Goal: Information Seeking & Learning: Learn about a topic

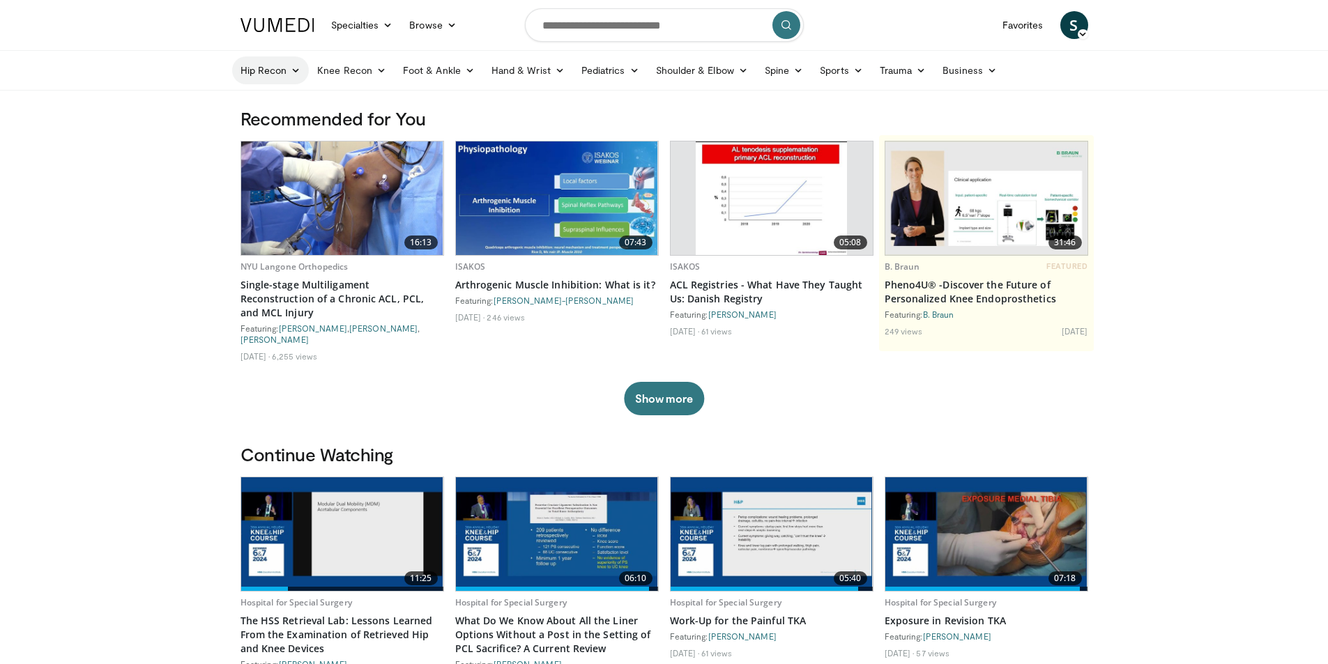
click at [282, 69] on link "Hip Recon" at bounding box center [270, 70] width 77 height 28
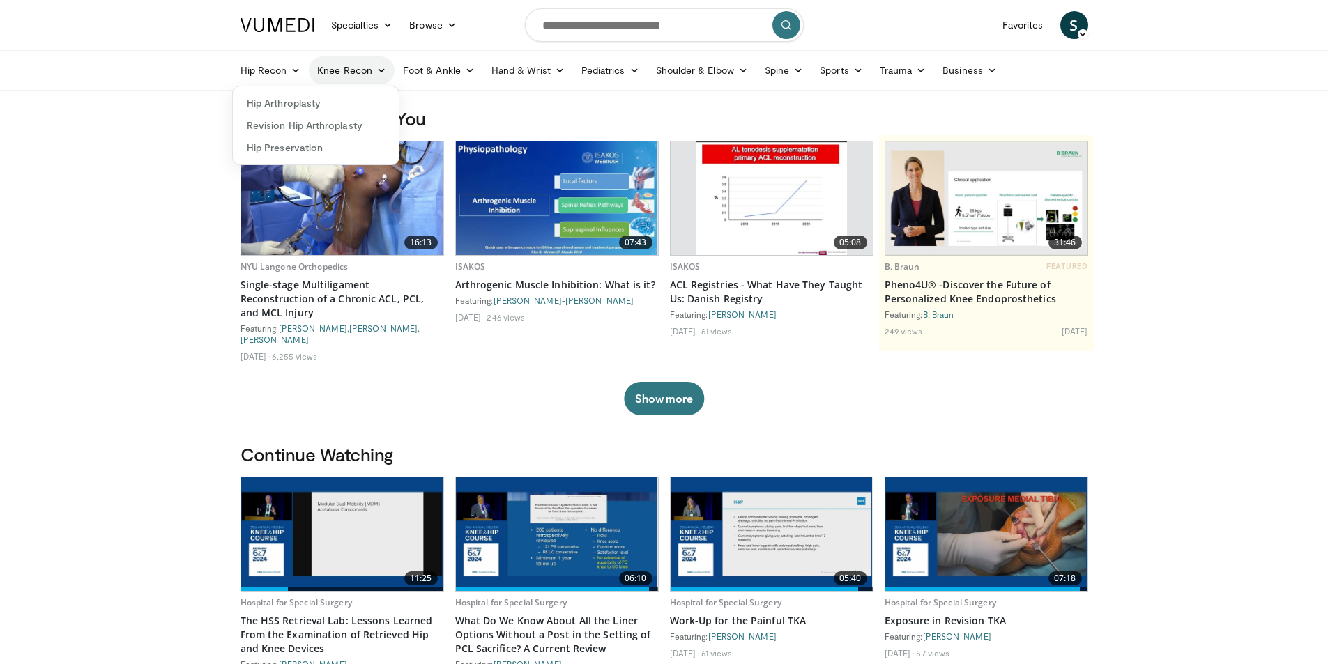
click at [338, 67] on link "Knee Recon" at bounding box center [352, 70] width 86 height 28
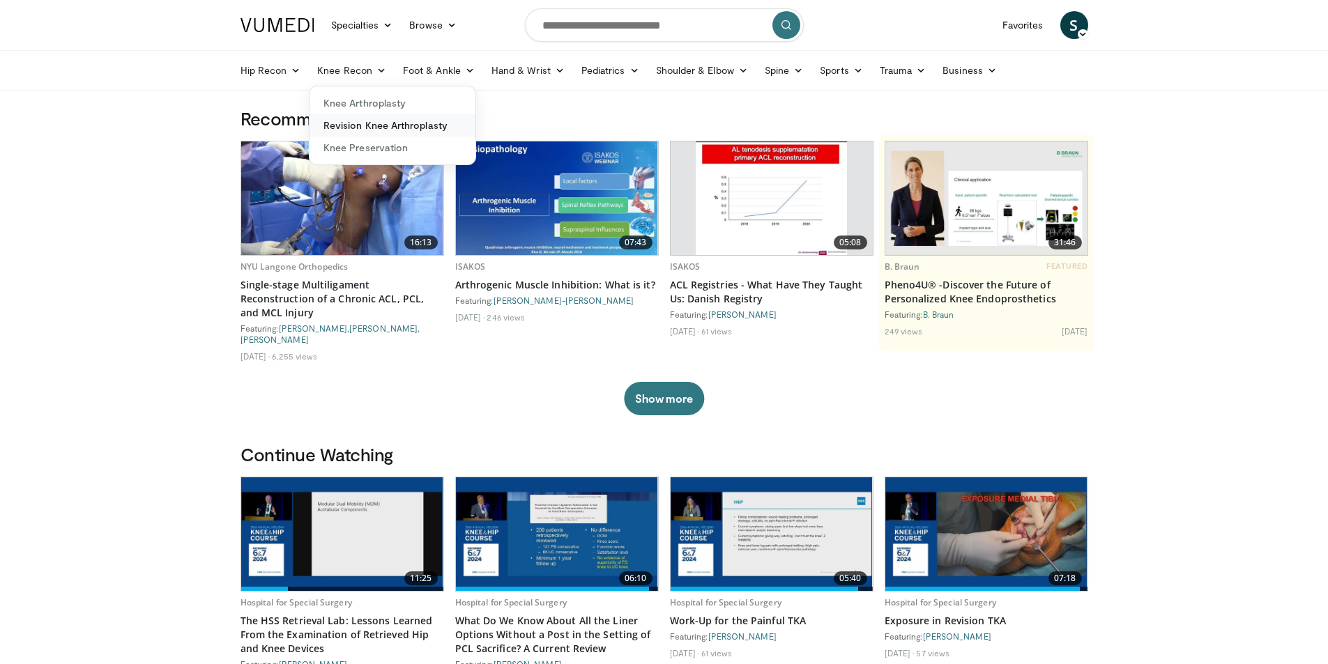
click at [381, 123] on link "Revision Knee Arthroplasty" at bounding box center [393, 125] width 166 height 22
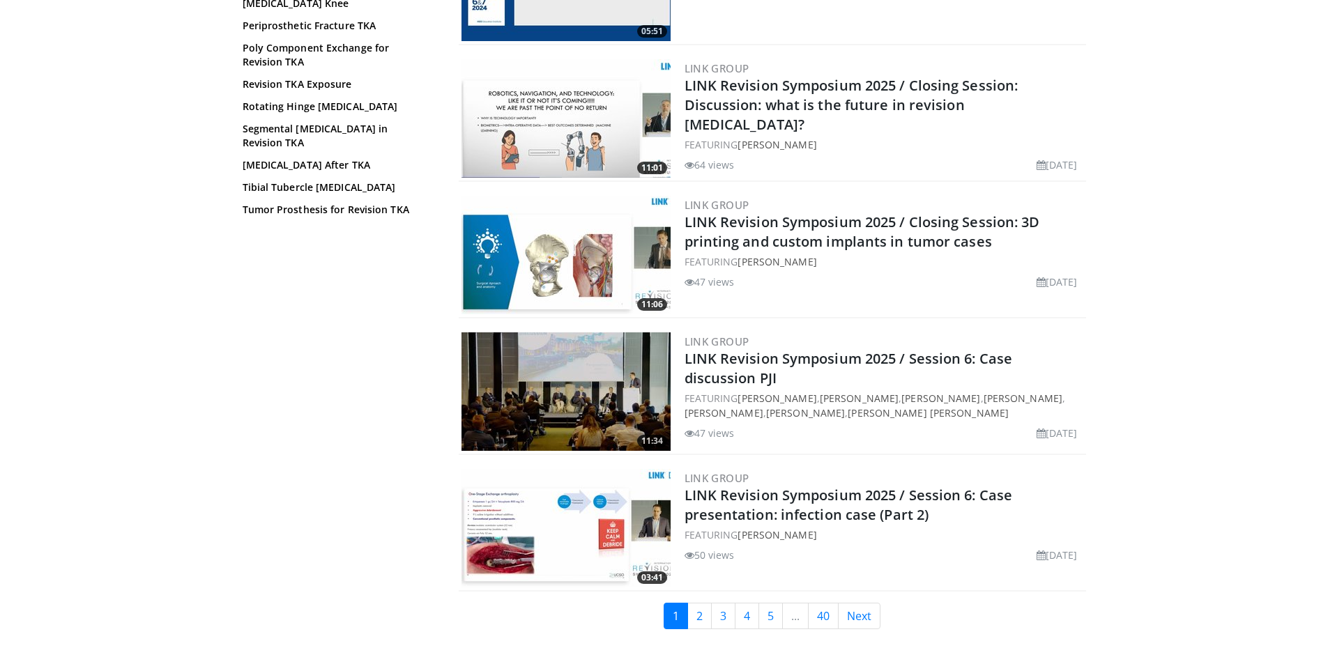
scroll to position [3218, 0]
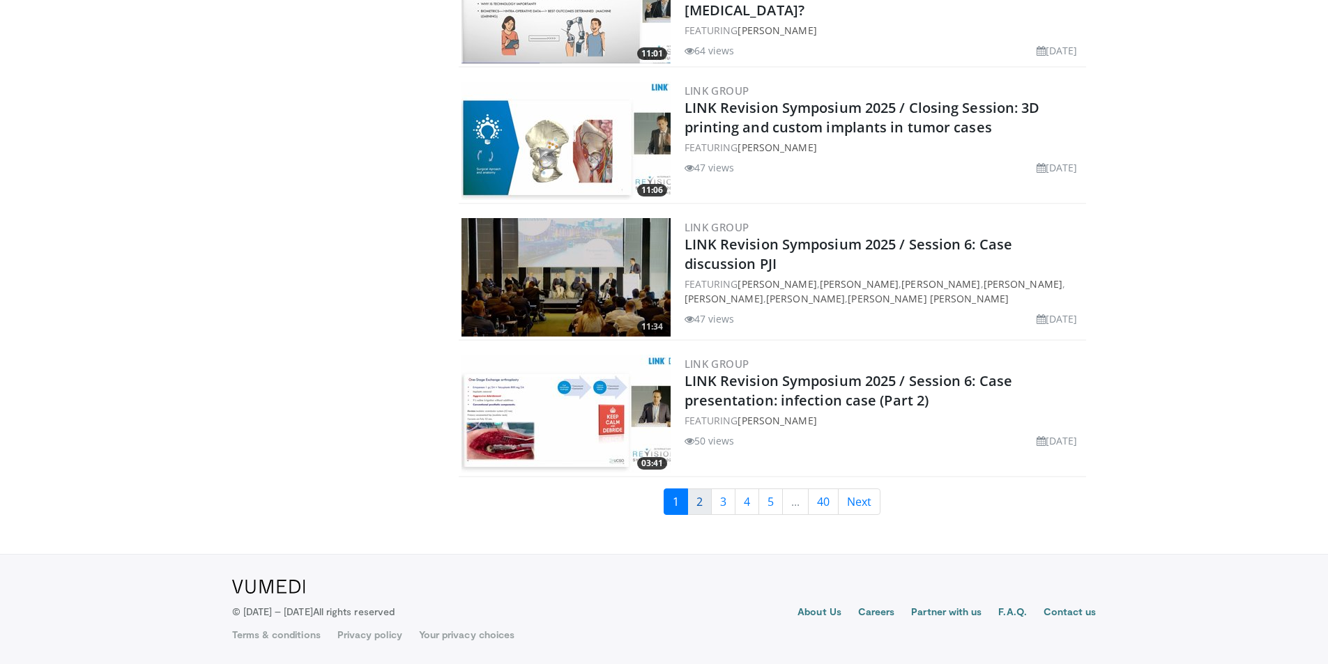
click at [697, 506] on link "2" at bounding box center [699, 502] width 24 height 26
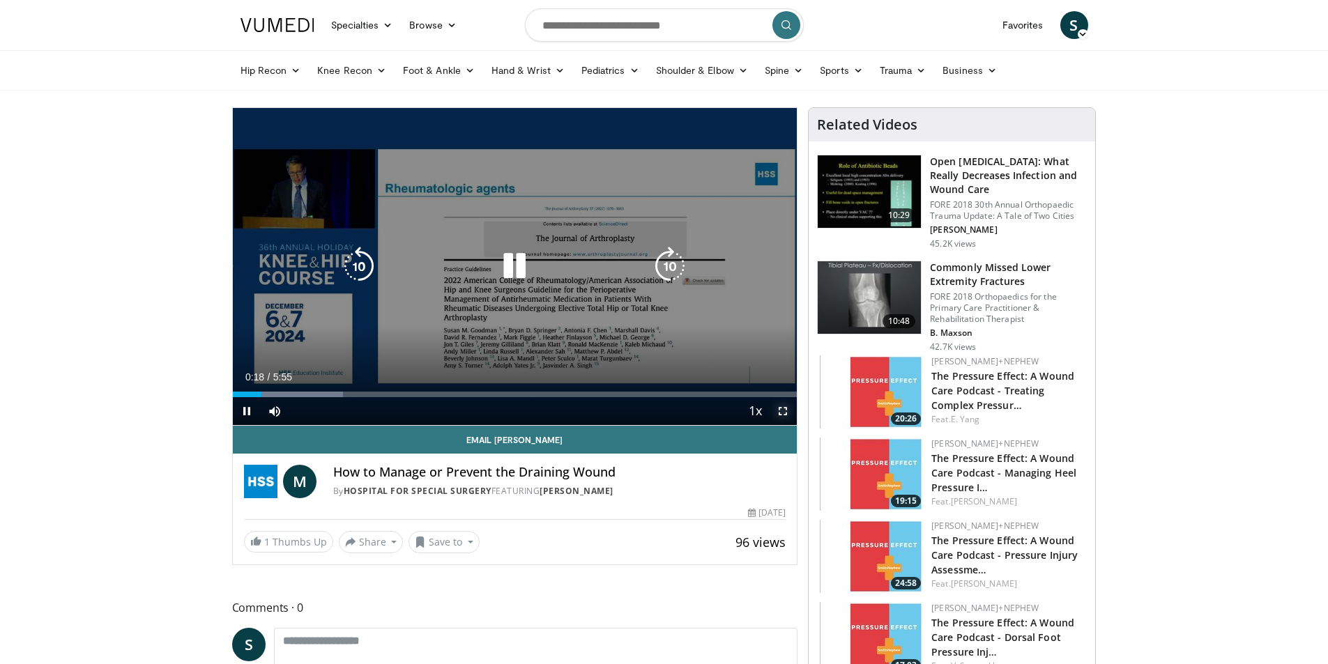
drag, startPoint x: 784, startPoint y: 408, endPoint x: 784, endPoint y: 469, distance: 60.6
click at [784, 408] on span "Video Player" at bounding box center [783, 411] width 28 height 28
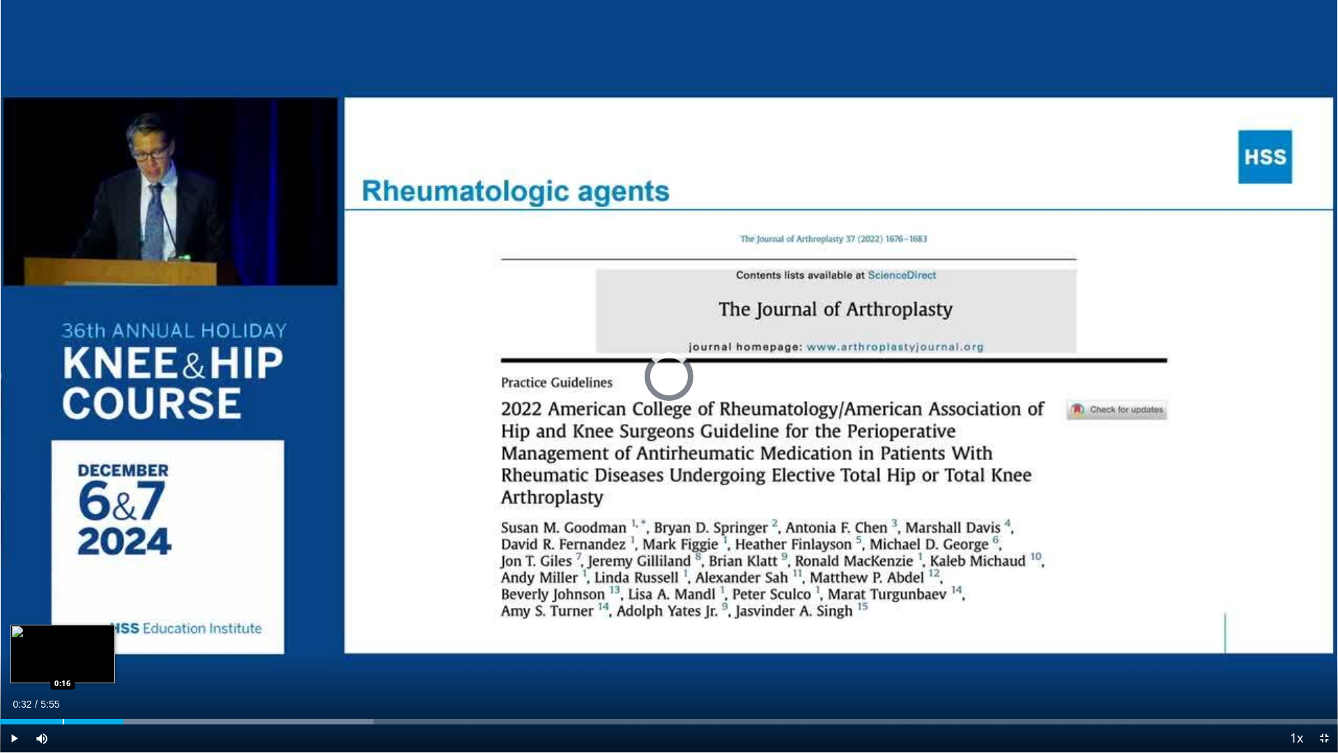
click at [63, 664] on div "Progress Bar" at bounding box center [63, 722] width 1 height 6
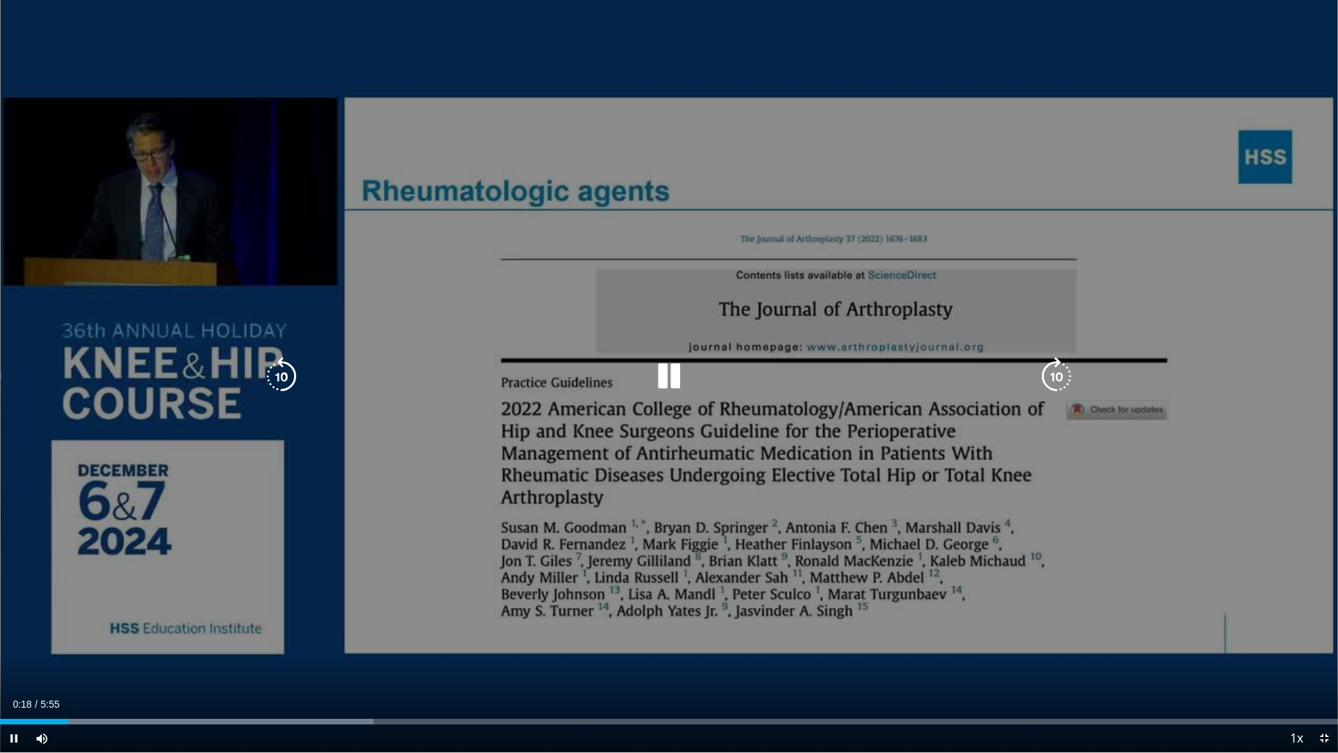
click at [673, 379] on icon "Video Player" at bounding box center [669, 376] width 39 height 39
click at [664, 379] on icon "Video Player" at bounding box center [669, 376] width 39 height 39
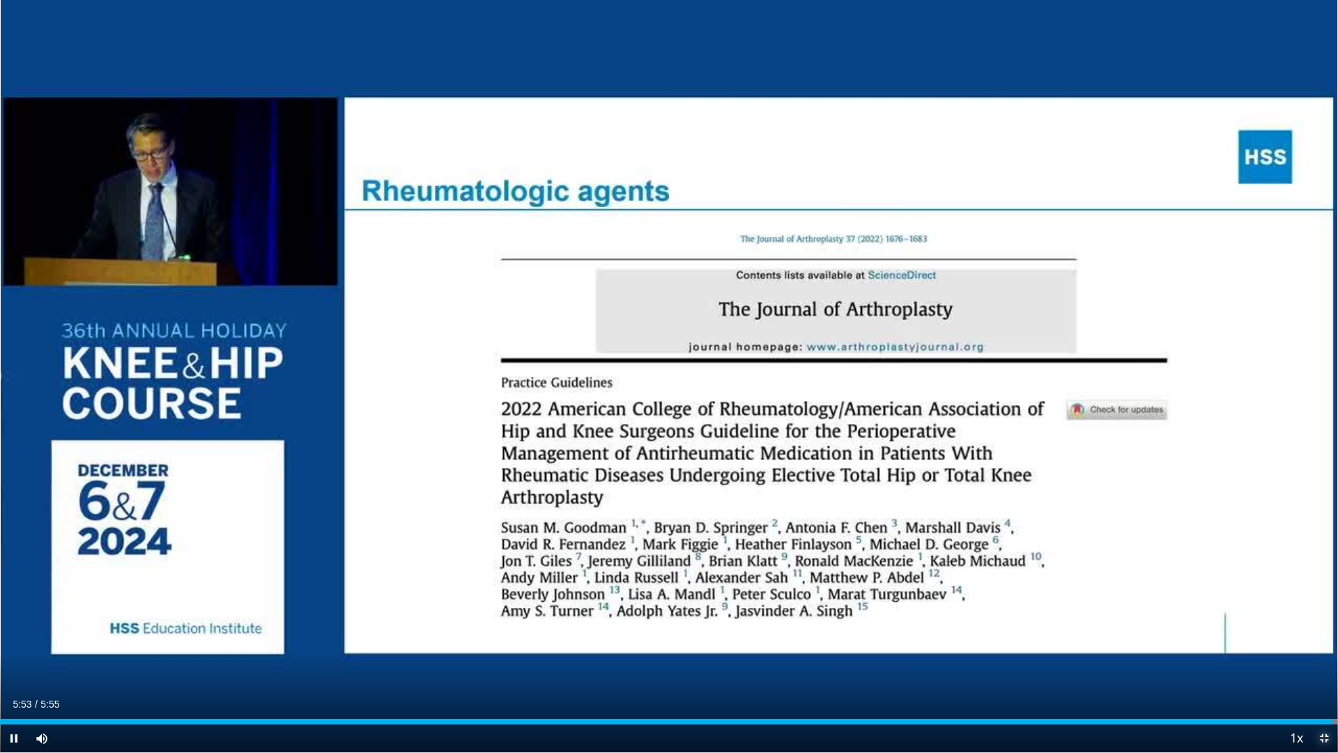
click at [1320, 664] on span "Video Player" at bounding box center [1325, 738] width 28 height 28
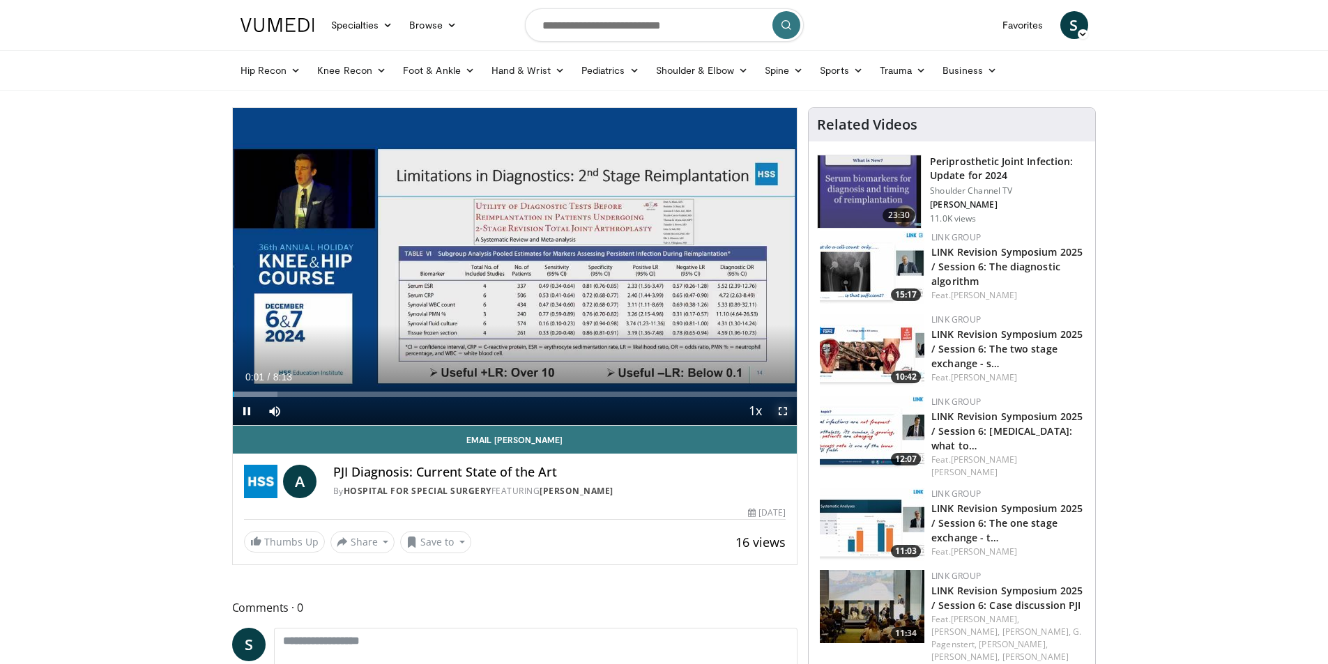
click at [781, 410] on span "Video Player" at bounding box center [783, 411] width 28 height 28
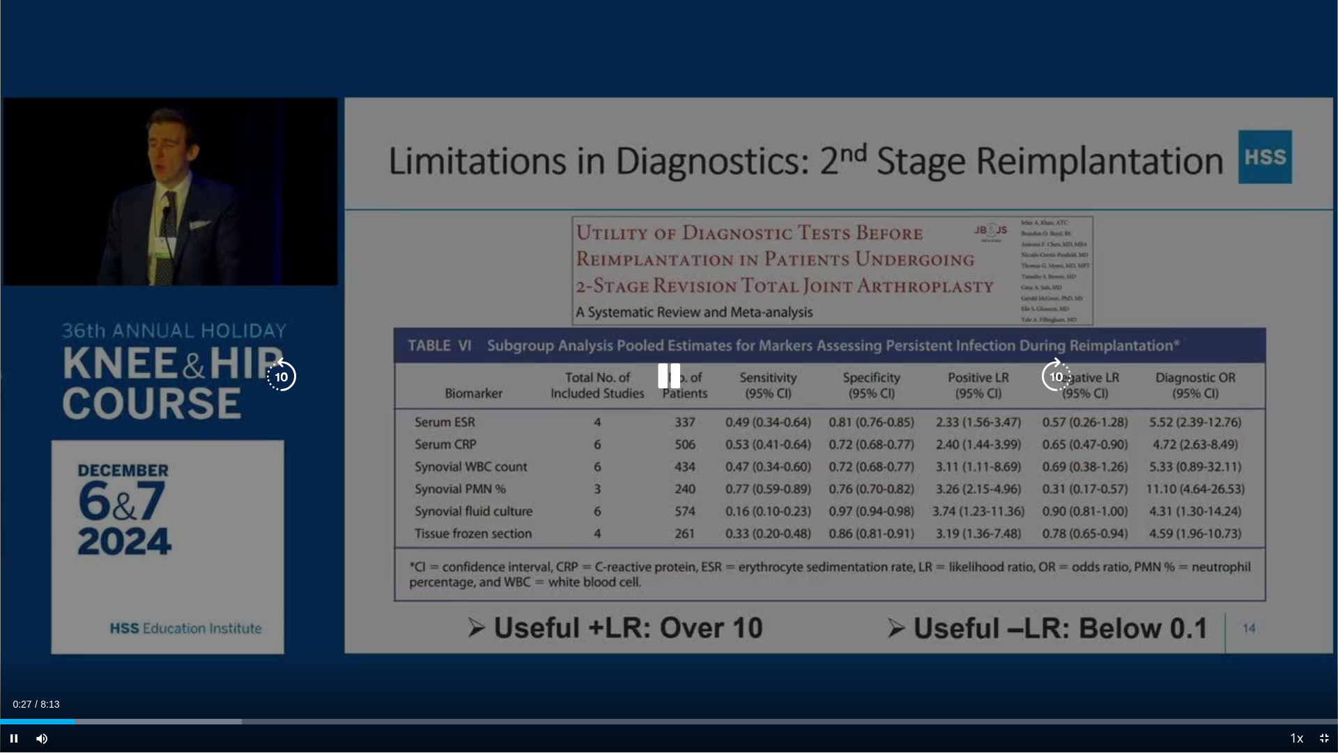
drag, startPoint x: 196, startPoint y: 684, endPoint x: 196, endPoint y: 693, distance: 9.1
click at [196, 664] on div "10 seconds Tap to unmute" at bounding box center [669, 376] width 1338 height 752
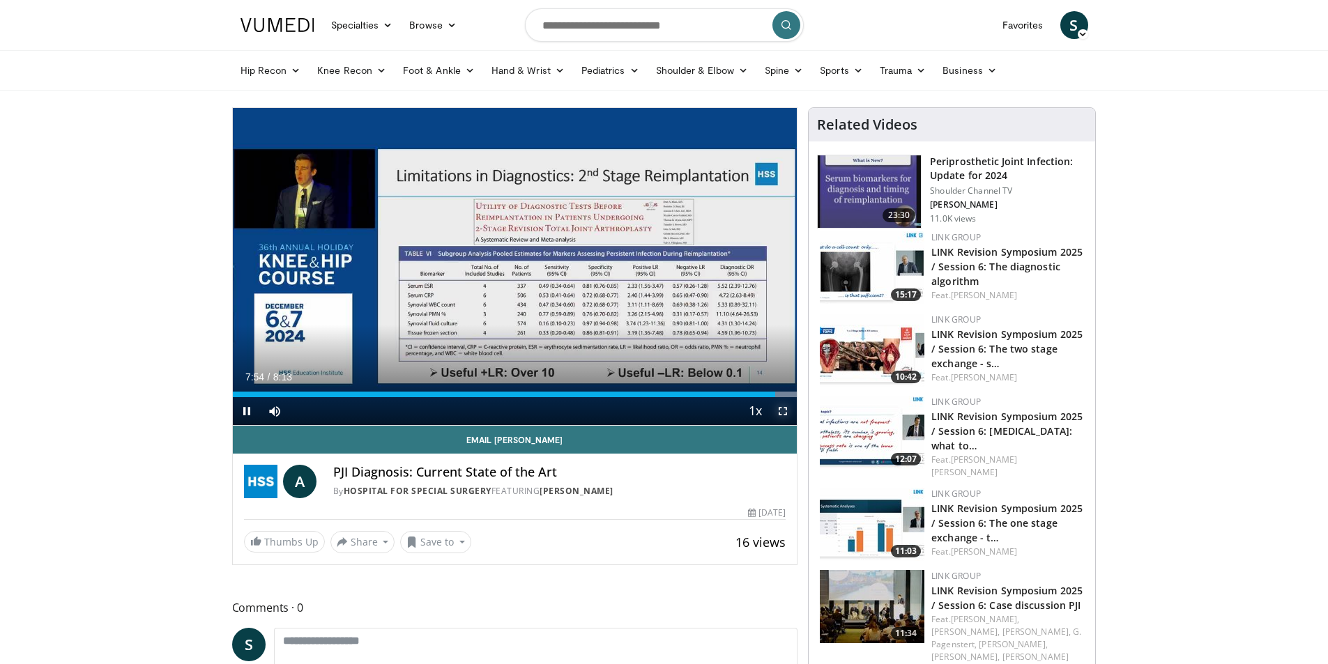
click at [780, 406] on span "Video Player" at bounding box center [783, 411] width 28 height 28
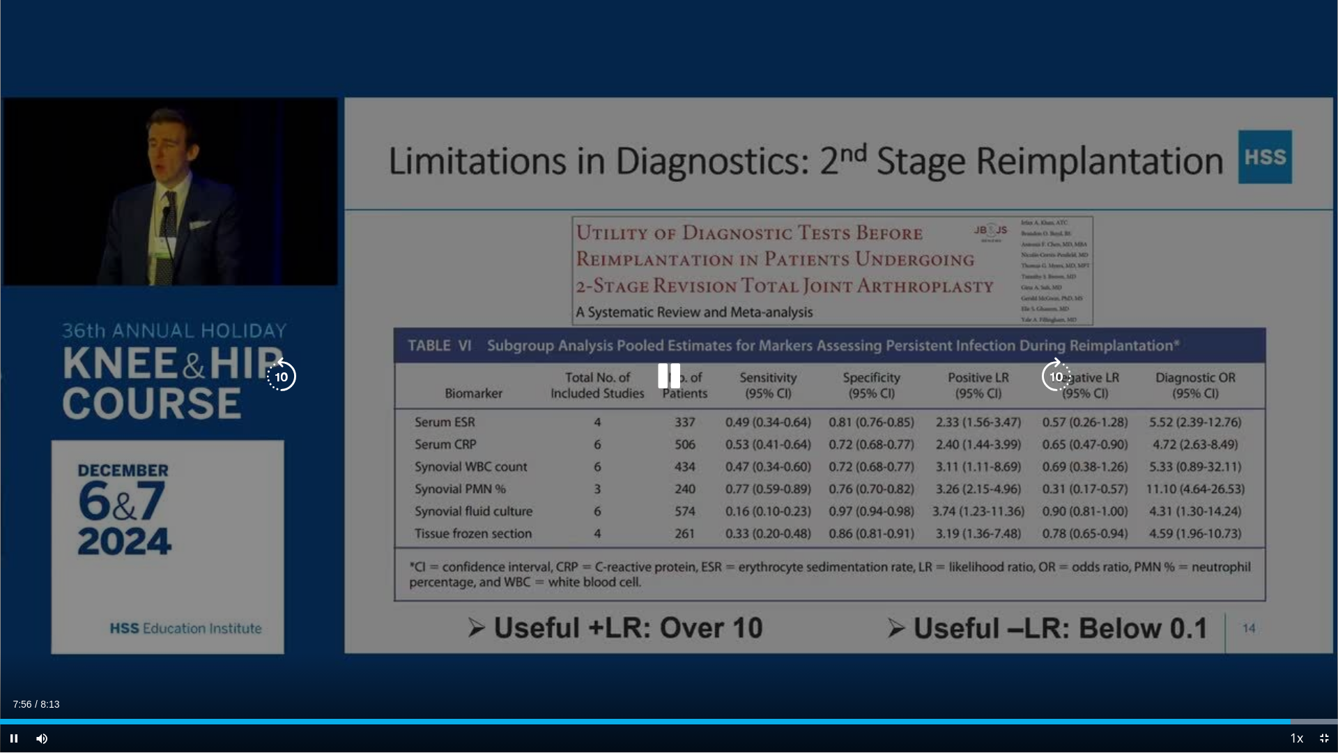
click at [663, 382] on icon "Video Player" at bounding box center [669, 376] width 39 height 39
click at [668, 383] on icon "Video Player" at bounding box center [669, 376] width 39 height 39
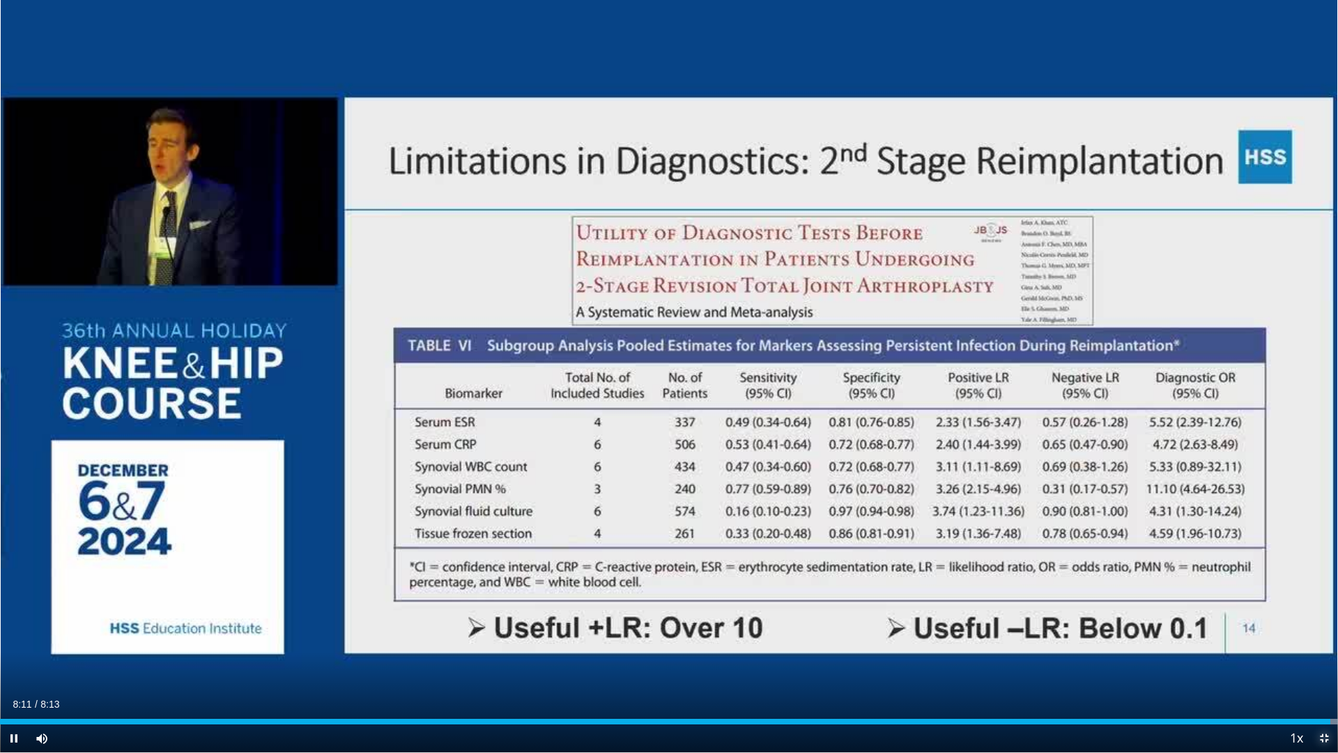
click at [1324, 664] on span "Video Player" at bounding box center [1325, 738] width 28 height 28
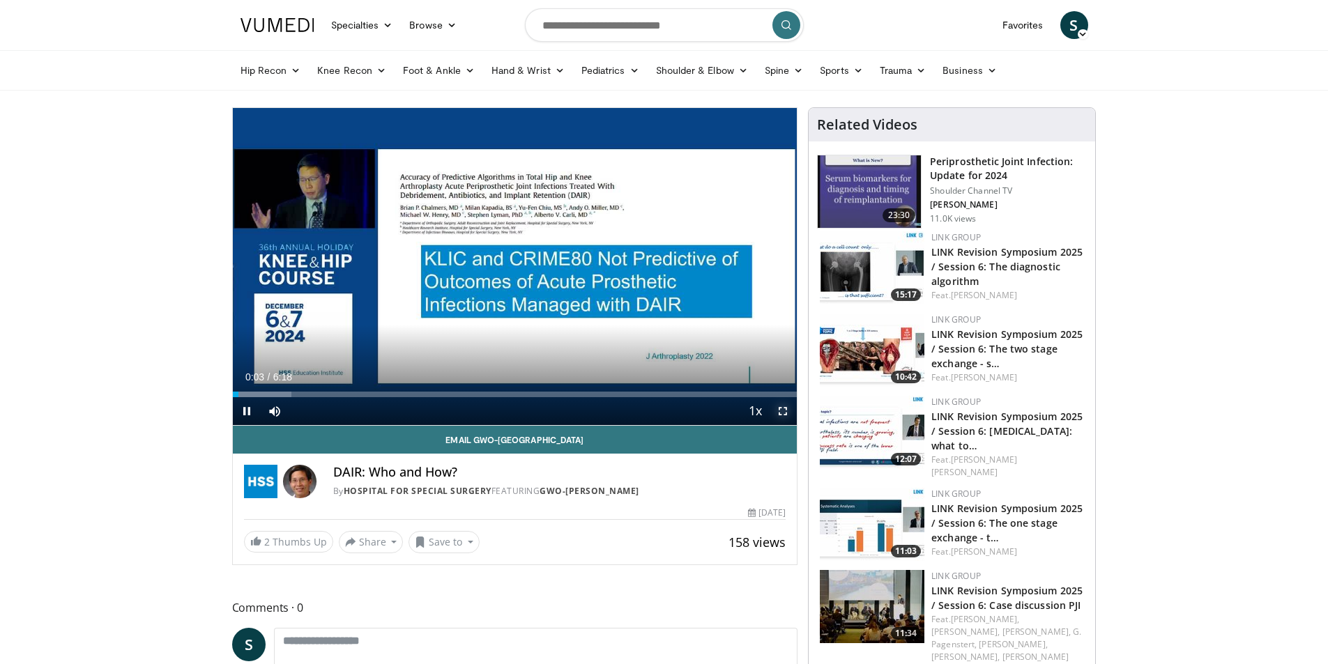
click at [781, 408] on span "Video Player" at bounding box center [783, 411] width 28 height 28
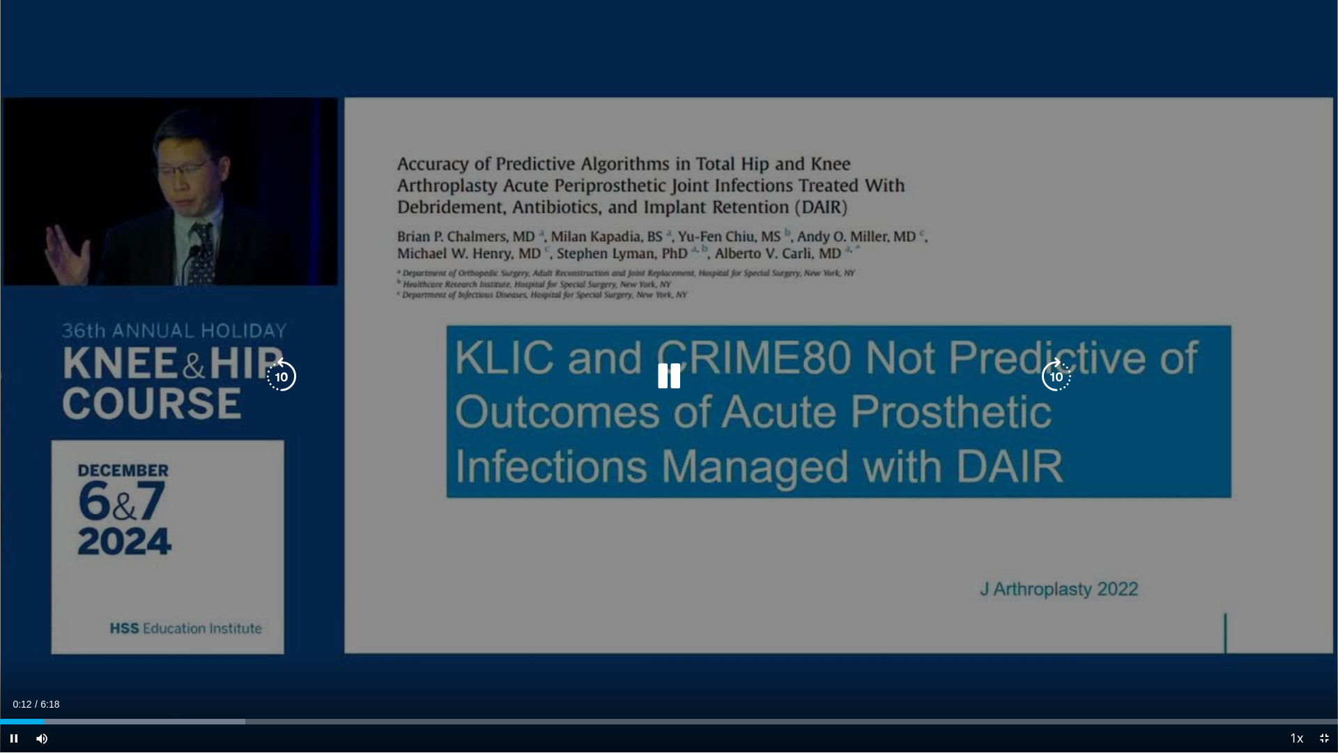
click at [666, 374] on icon "Video Player" at bounding box center [669, 376] width 39 height 39
click at [671, 372] on icon "Video Player" at bounding box center [669, 376] width 39 height 39
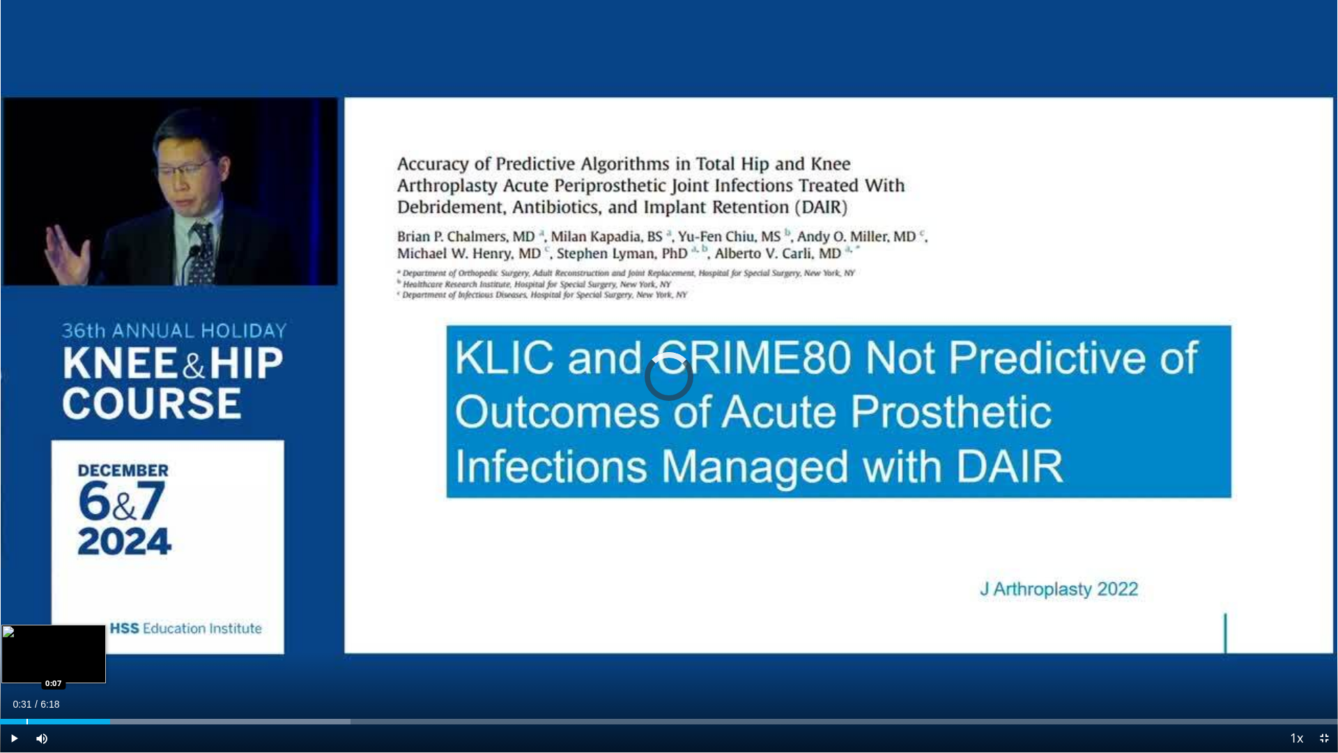
click at [28, 664] on div "Progress Bar" at bounding box center [26, 722] width 1 height 6
click at [17, 664] on span "Video Player" at bounding box center [14, 738] width 28 height 28
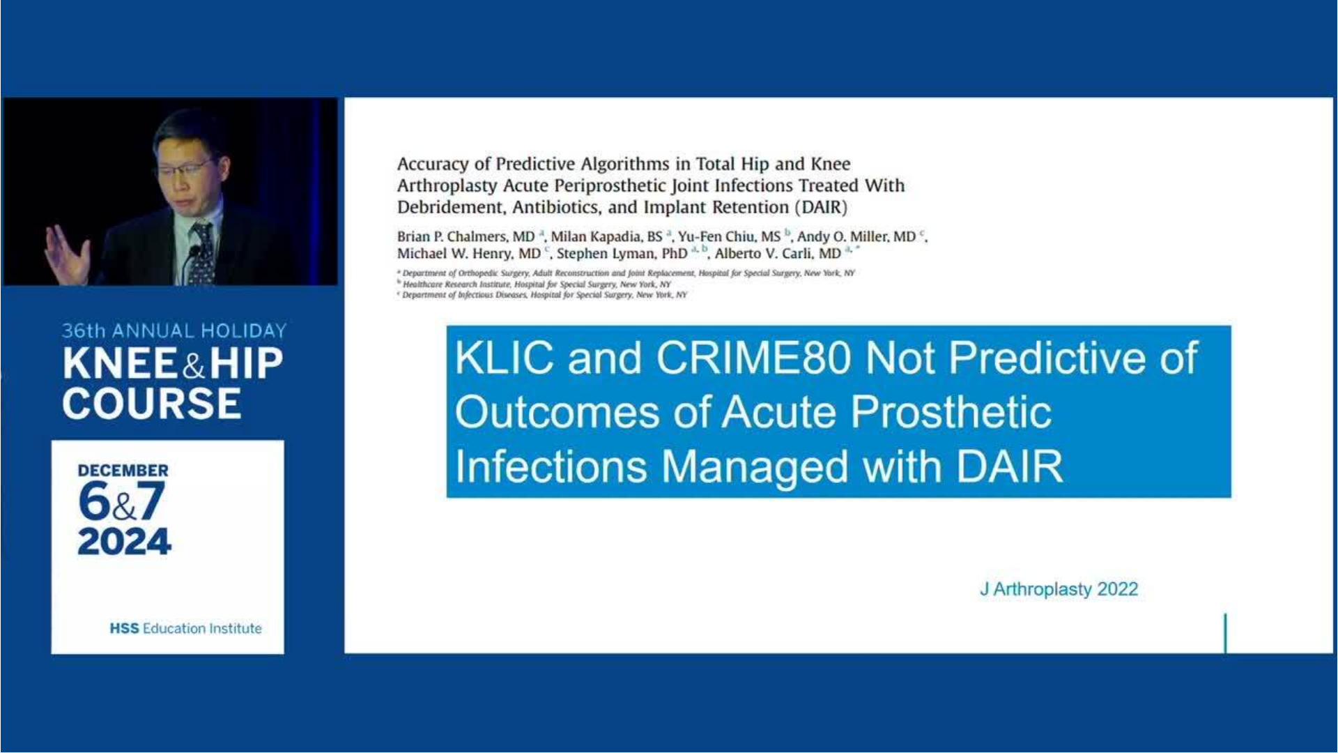
click at [13, 664] on video-js "**********" at bounding box center [669, 376] width 1338 height 753
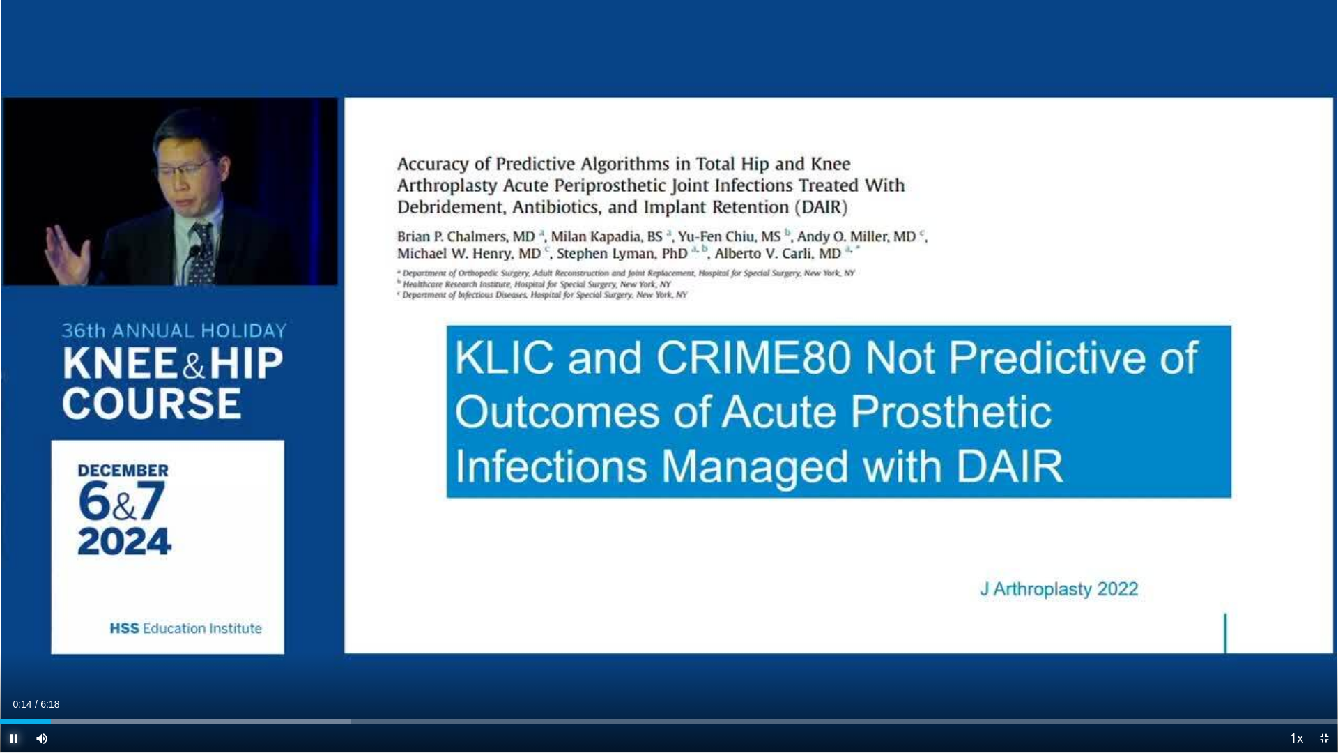
click at [17, 664] on span "Video Player" at bounding box center [14, 738] width 28 height 28
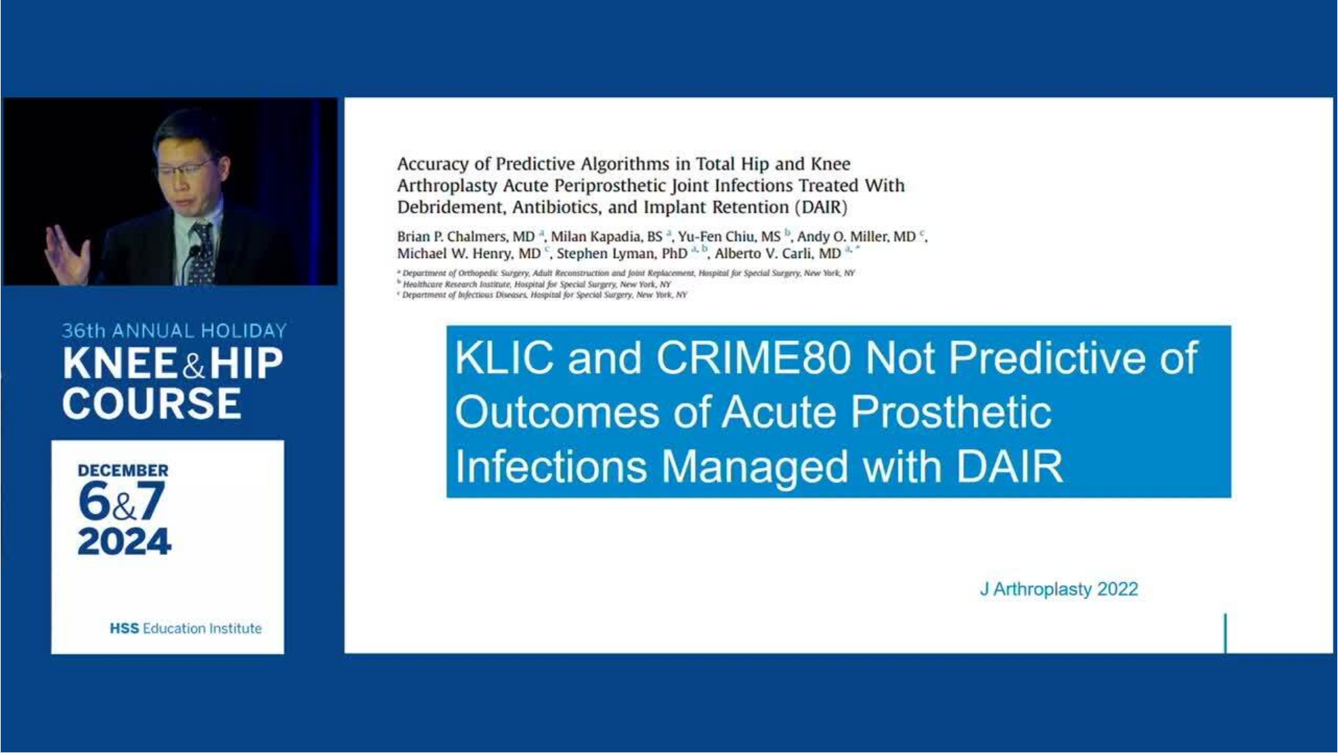
click at [0, 664] on button "Pause" at bounding box center [14, 738] width 28 height 28
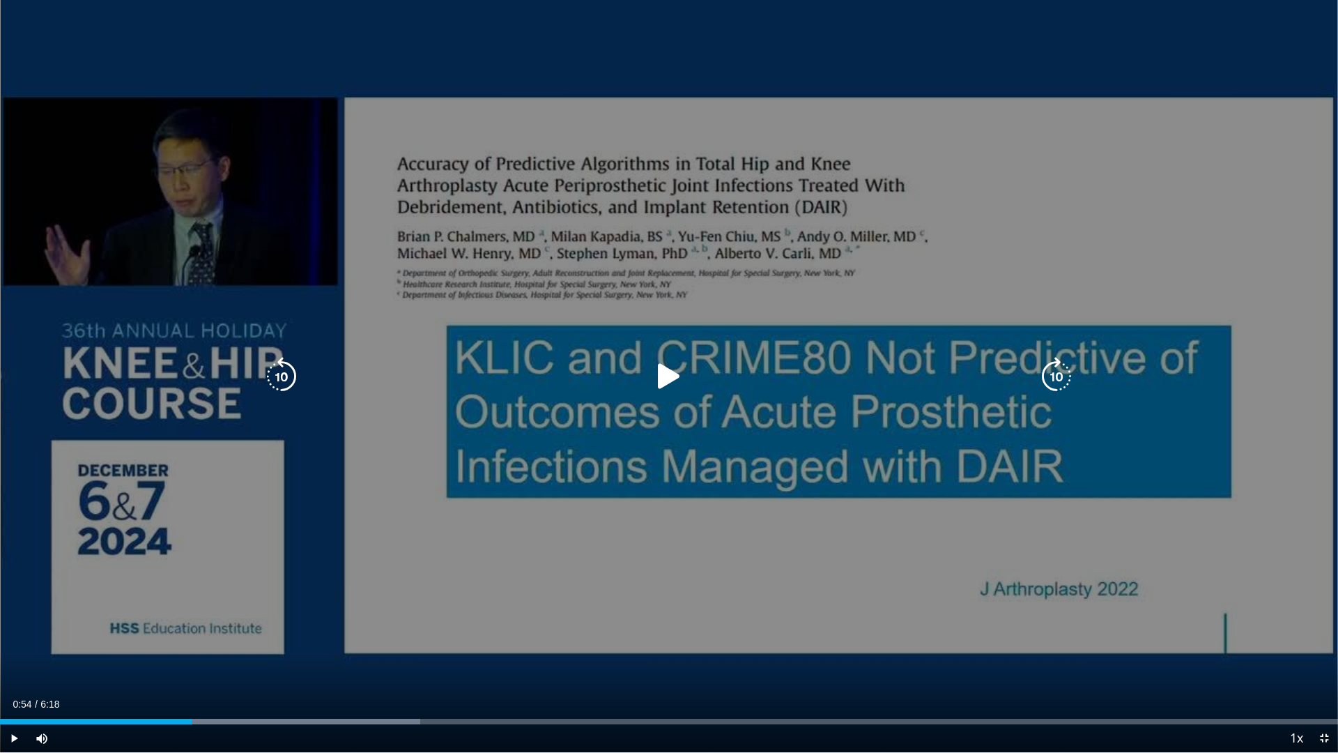
click at [661, 367] on icon "Video Player" at bounding box center [669, 376] width 39 height 39
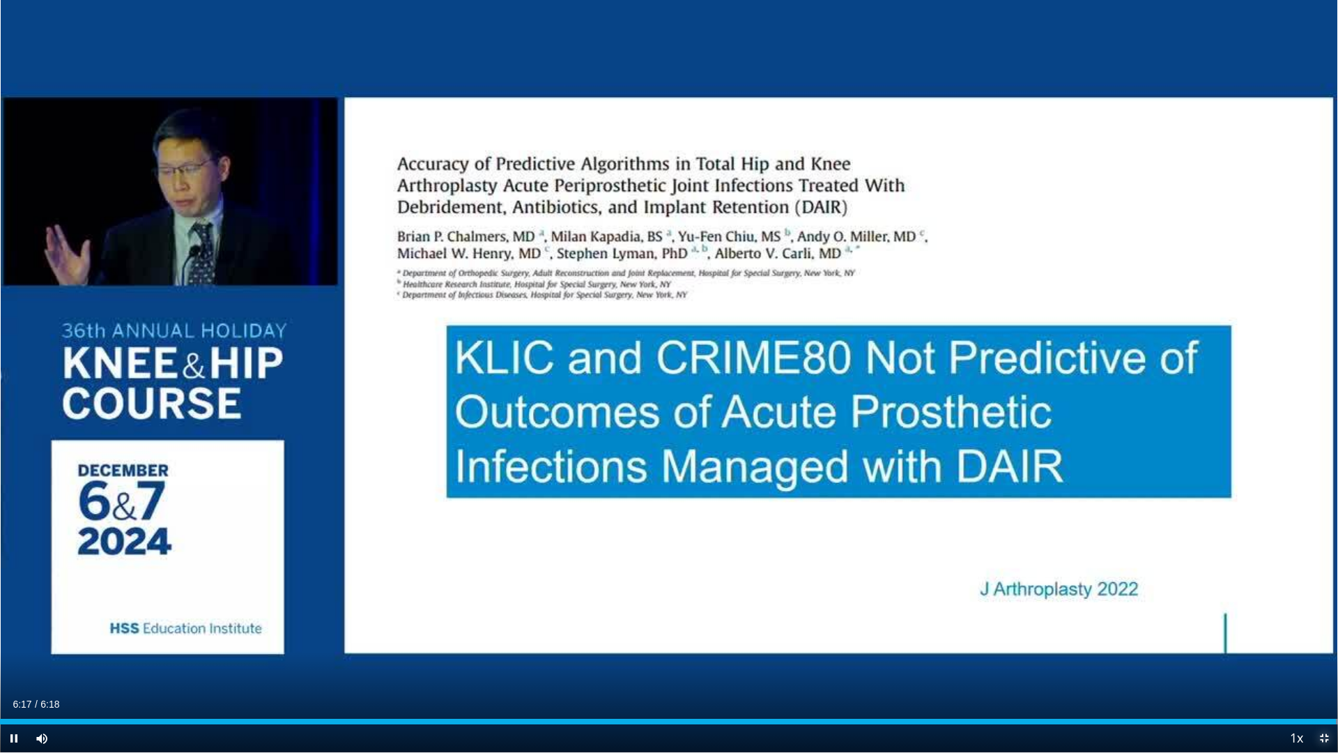
click at [1322, 664] on span "Video Player" at bounding box center [1325, 738] width 28 height 28
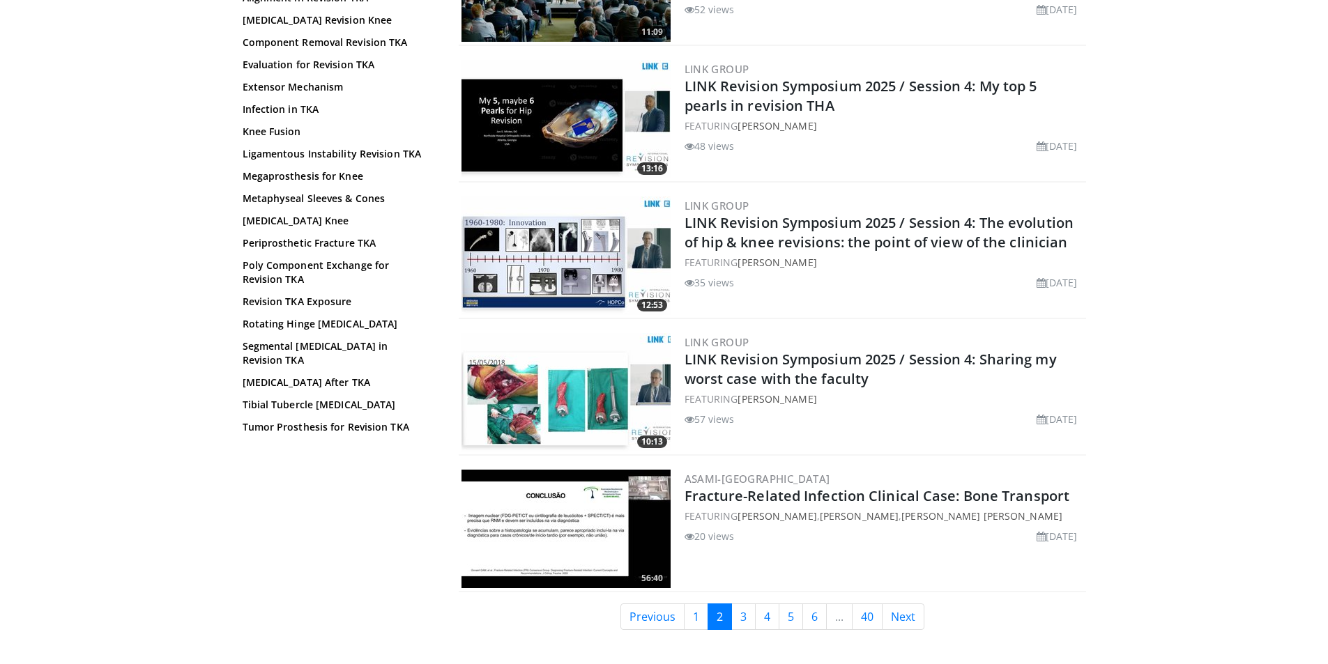
scroll to position [3137, 0]
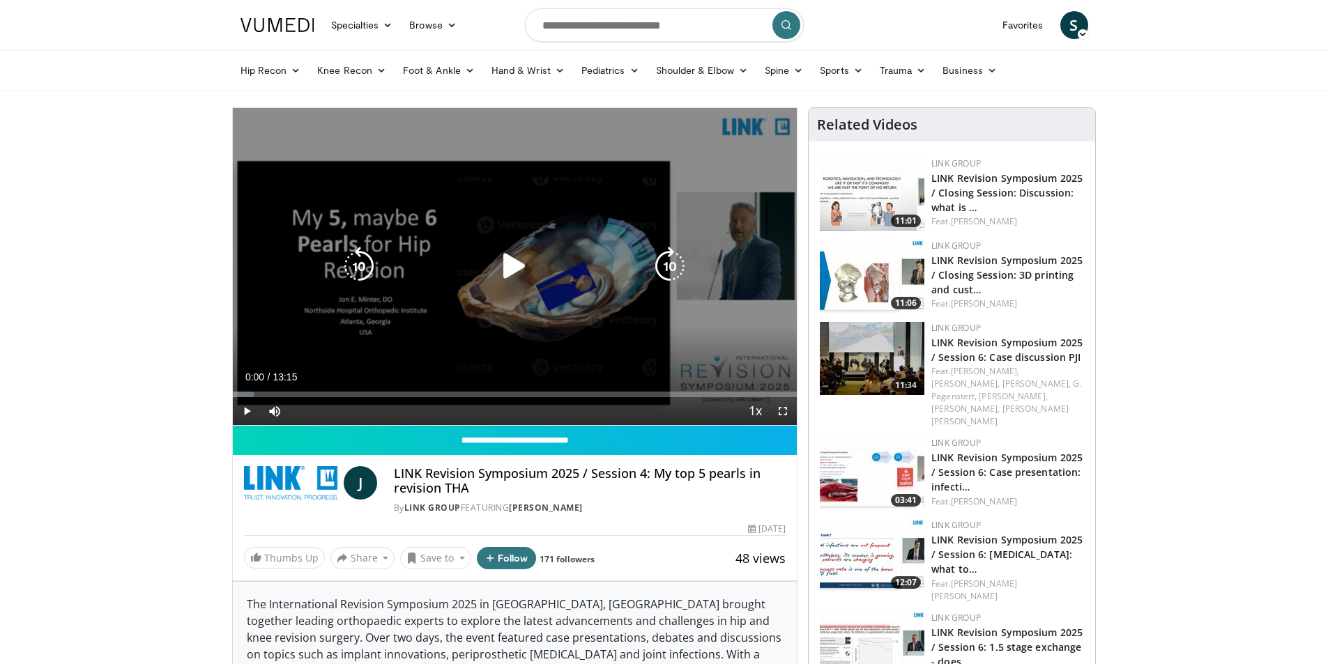
click at [517, 268] on icon "Video Player" at bounding box center [514, 266] width 39 height 39
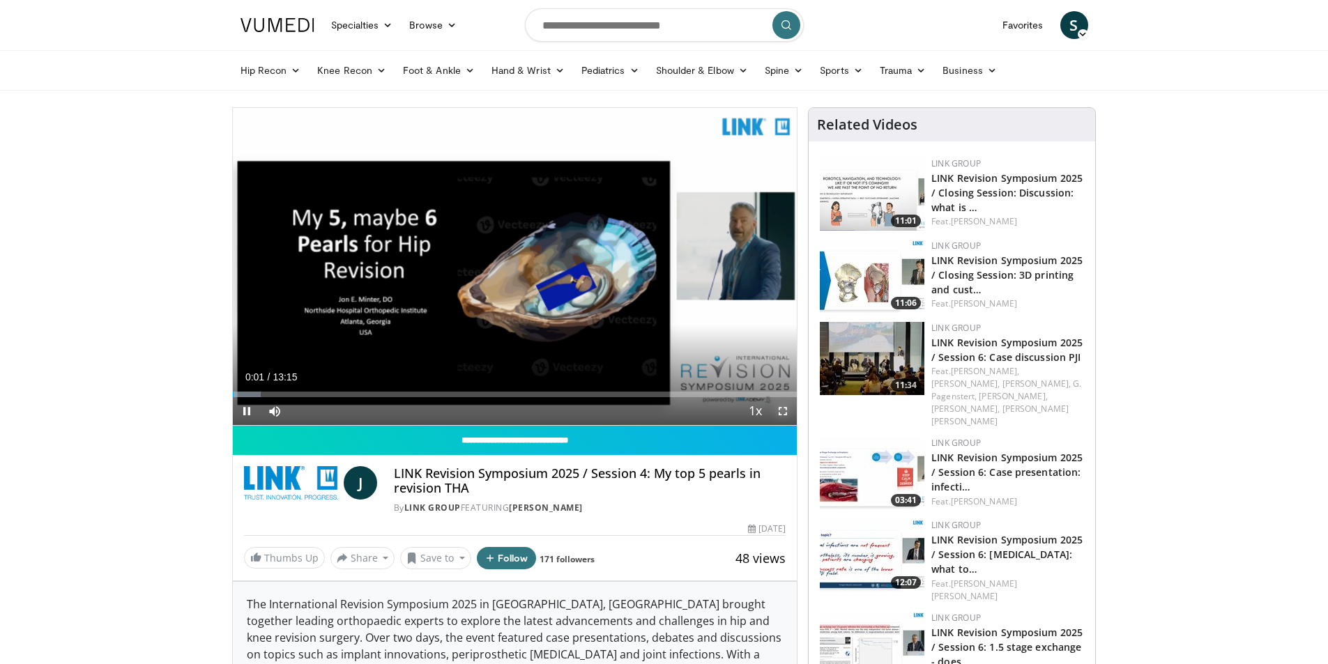
click at [786, 409] on span "Video Player" at bounding box center [783, 411] width 28 height 28
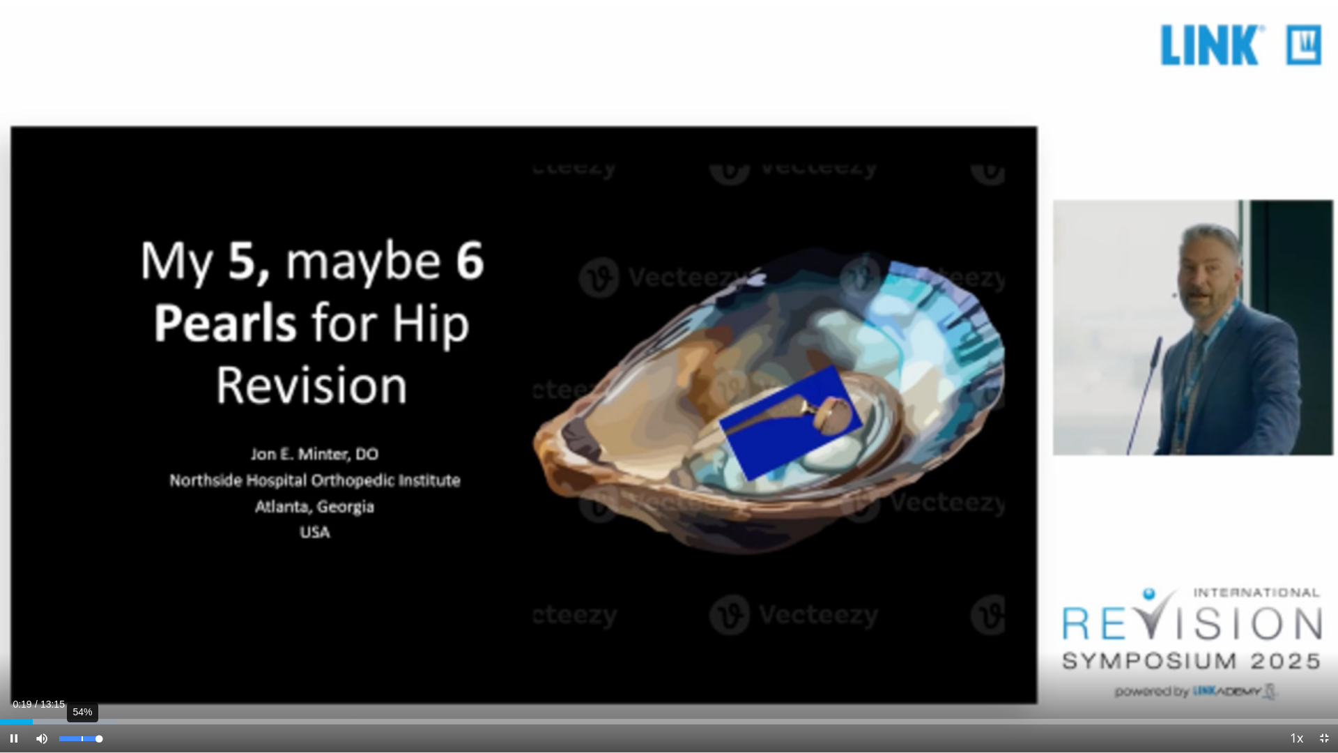
click at [82, 664] on div "54%" at bounding box center [79, 738] width 40 height 5
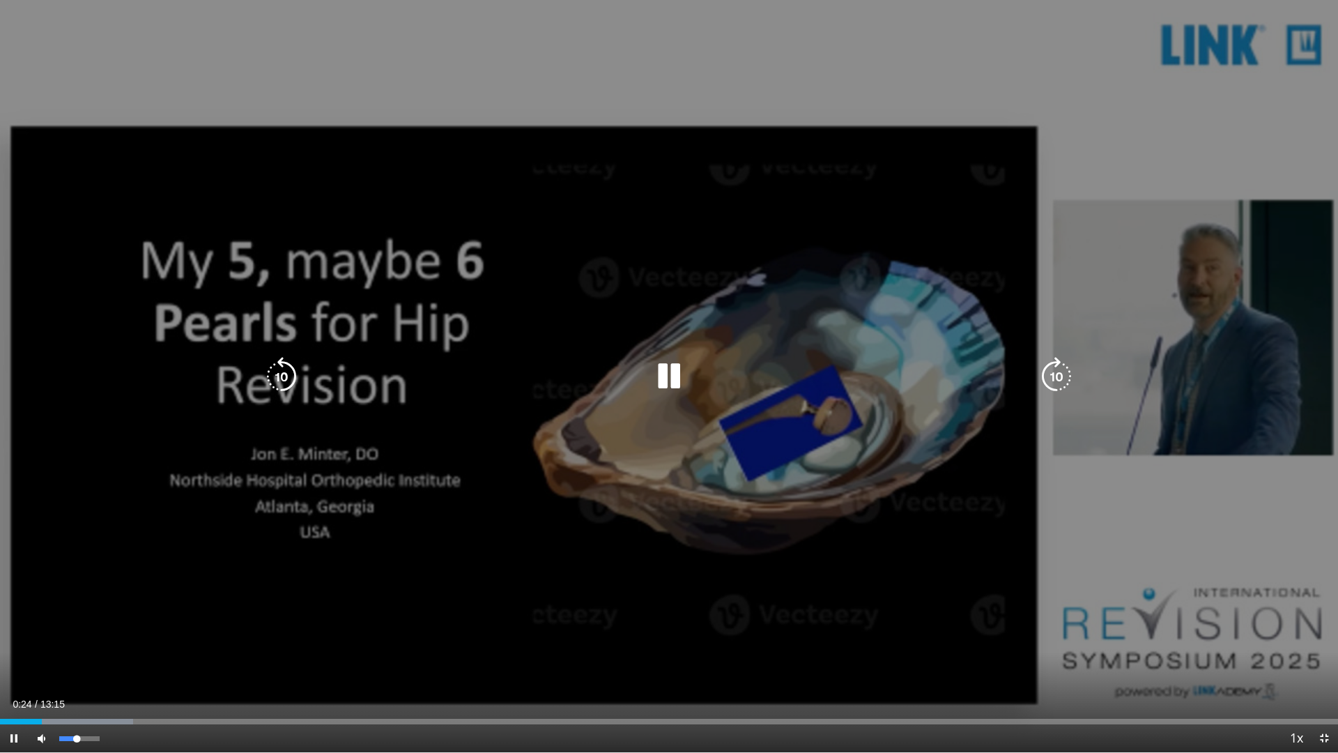
click at [77, 664] on div "44%" at bounding box center [79, 738] width 49 height 28
click at [659, 390] on icon "Video Player" at bounding box center [669, 376] width 39 height 39
click at [677, 389] on icon "Video Player" at bounding box center [669, 376] width 39 height 39
click at [666, 378] on icon "Video Player" at bounding box center [669, 376] width 39 height 39
click at [662, 379] on icon "Video Player" at bounding box center [669, 376] width 39 height 39
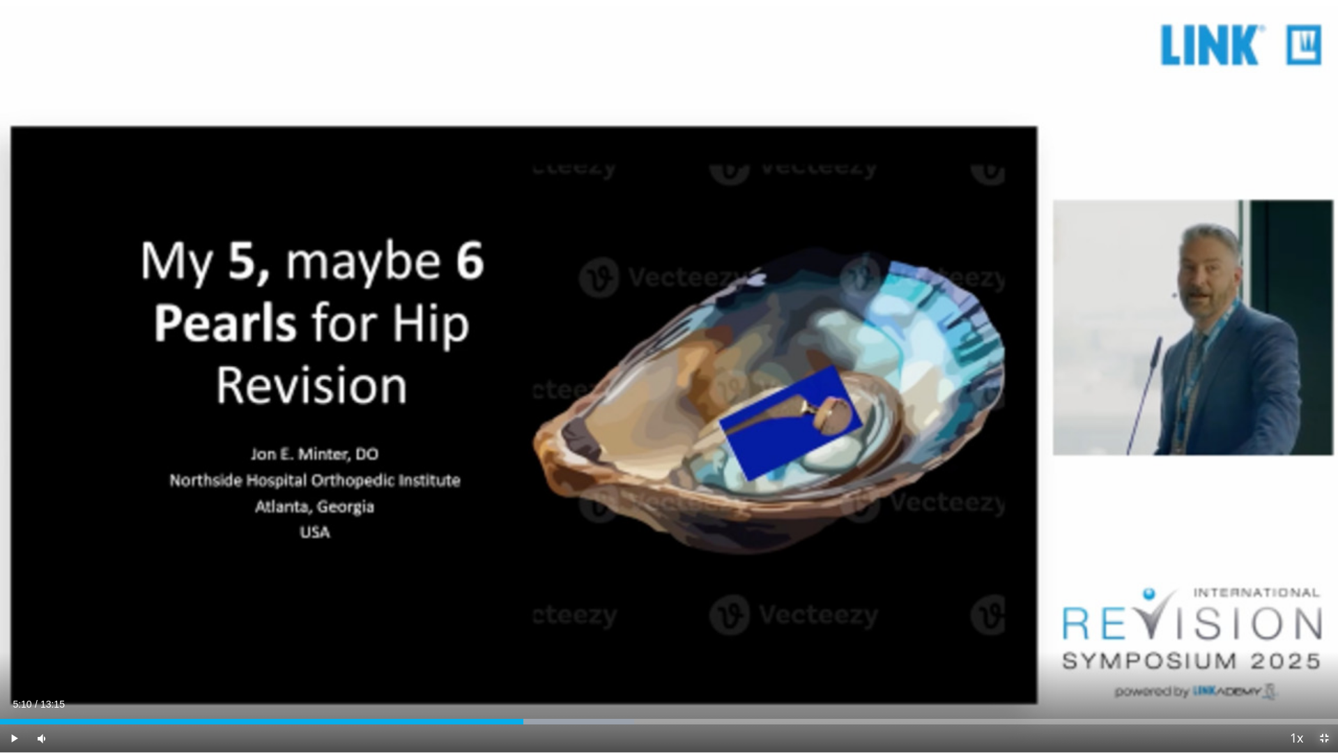
click at [1327, 664] on span "Video Player" at bounding box center [1325, 738] width 28 height 28
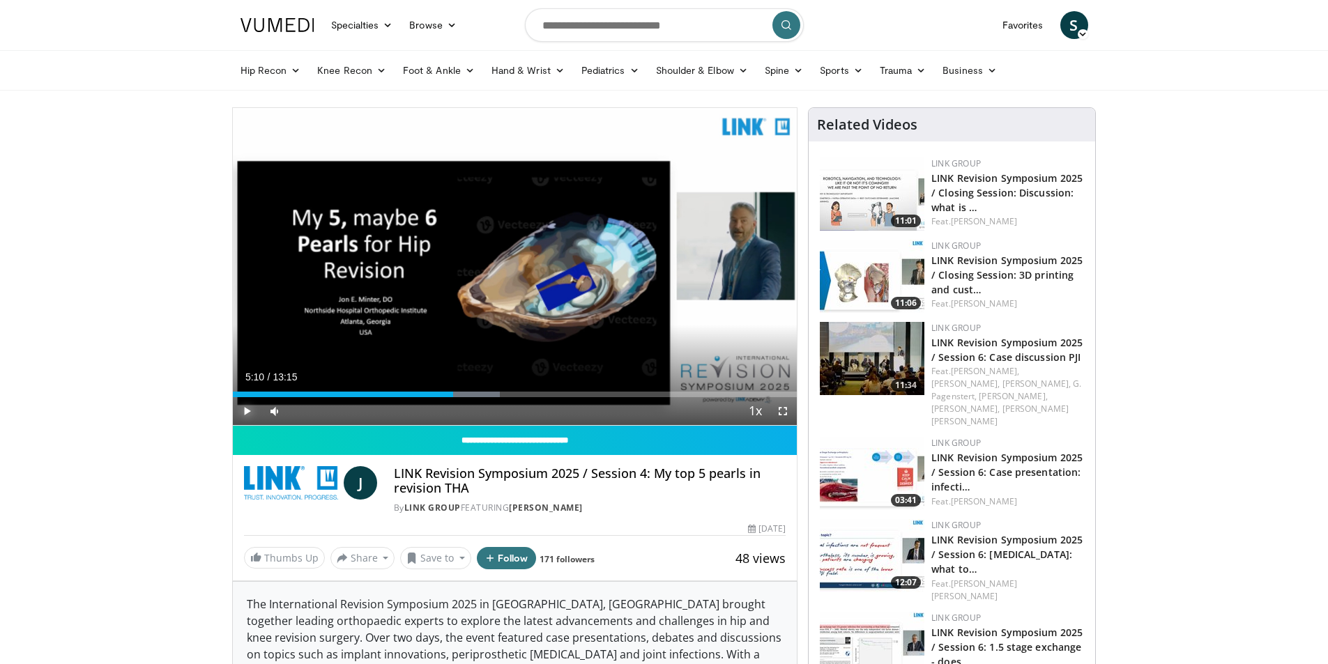
click at [246, 413] on span "Video Player" at bounding box center [247, 411] width 28 height 28
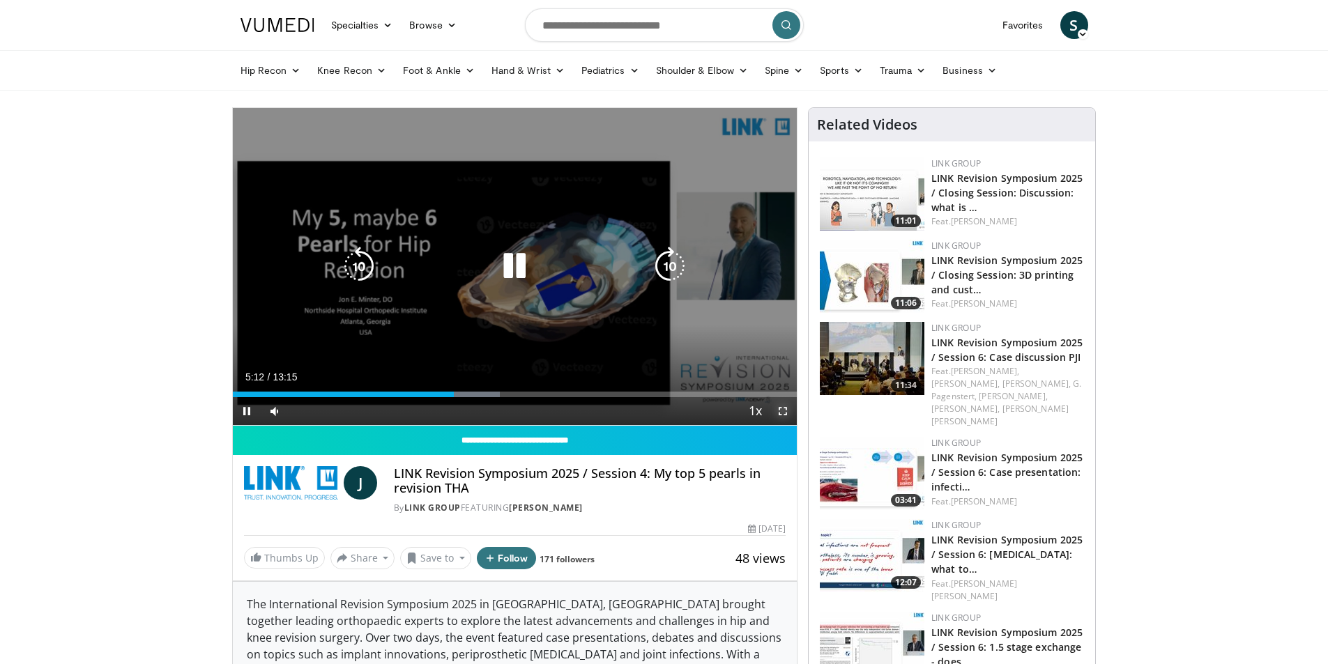
drag, startPoint x: 777, startPoint y: 406, endPoint x: 779, endPoint y: 468, distance: 61.4
click at [777, 406] on span "Video Player" at bounding box center [783, 411] width 28 height 28
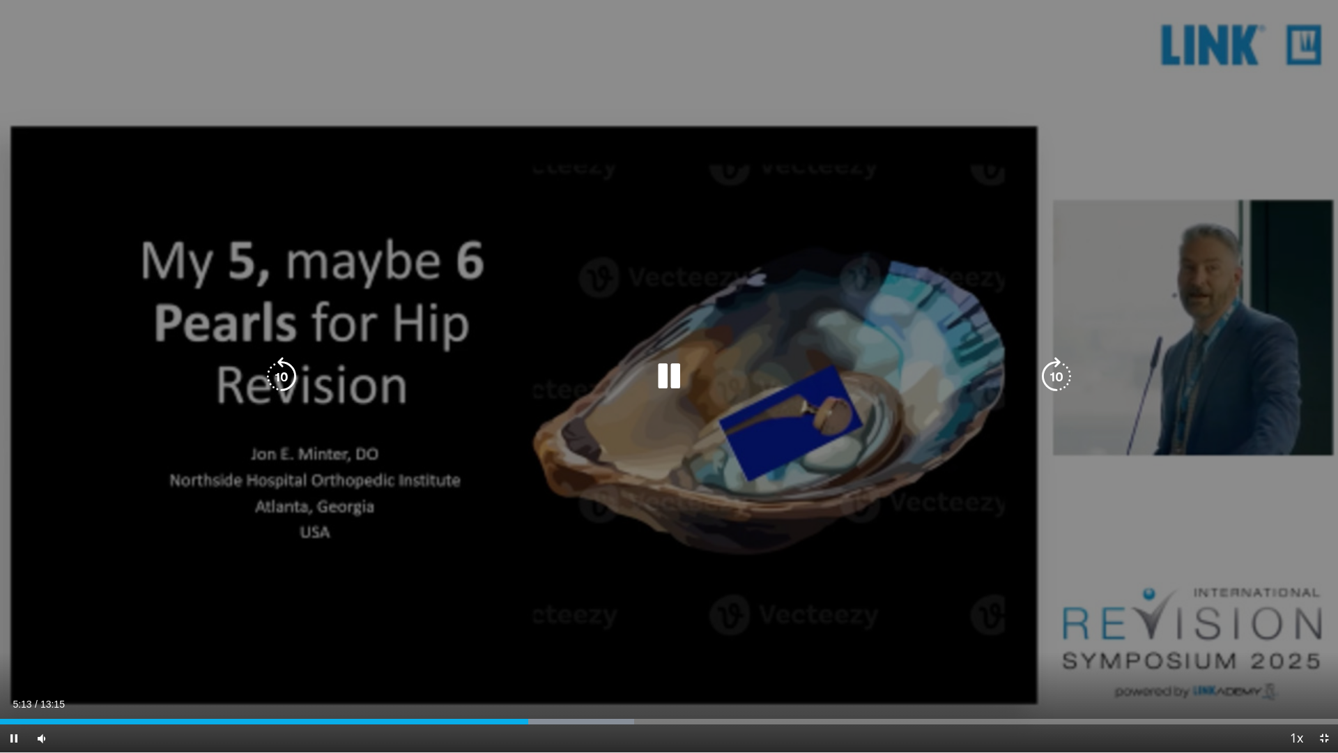
click at [670, 363] on icon "Video Player" at bounding box center [669, 376] width 39 height 39
click at [670, 373] on icon "Video Player" at bounding box center [669, 376] width 39 height 39
click at [662, 372] on icon "Video Player" at bounding box center [669, 376] width 39 height 39
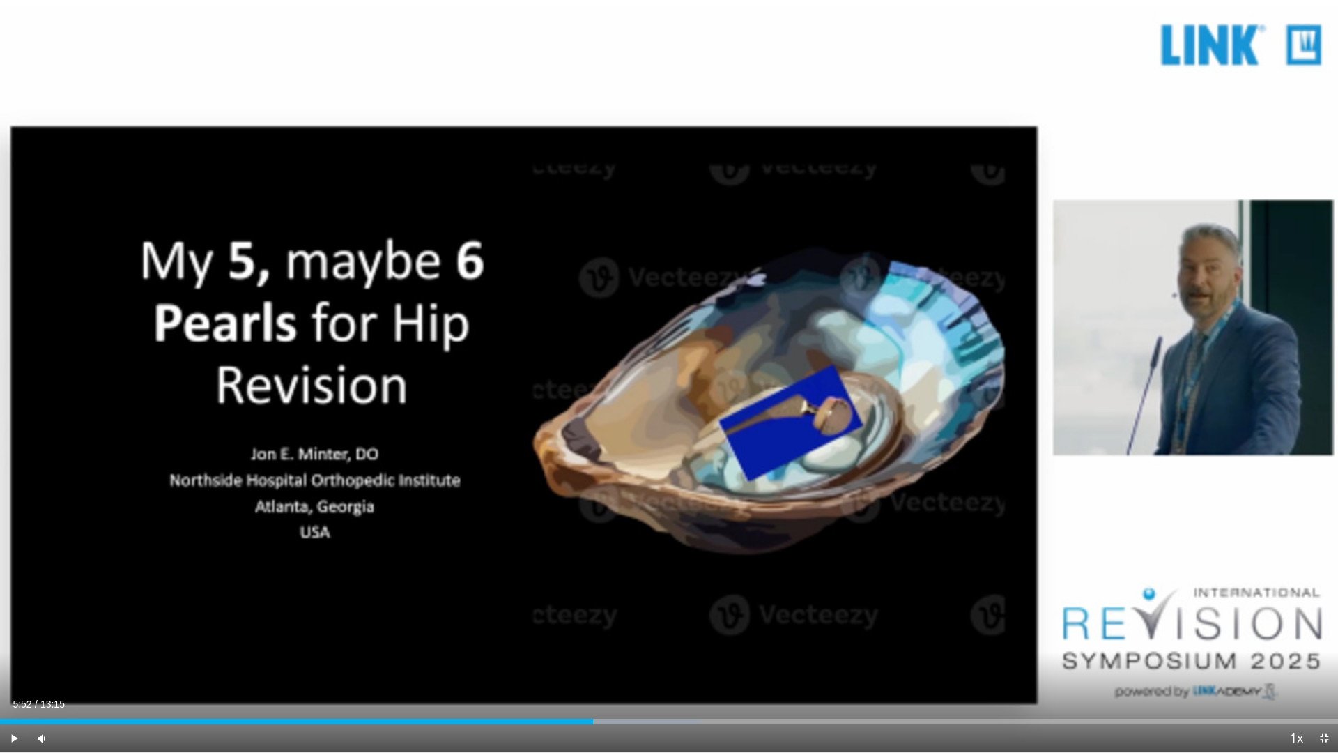
click at [670, 368] on div "10 seconds Tap to unmute" at bounding box center [669, 376] width 1338 height 752
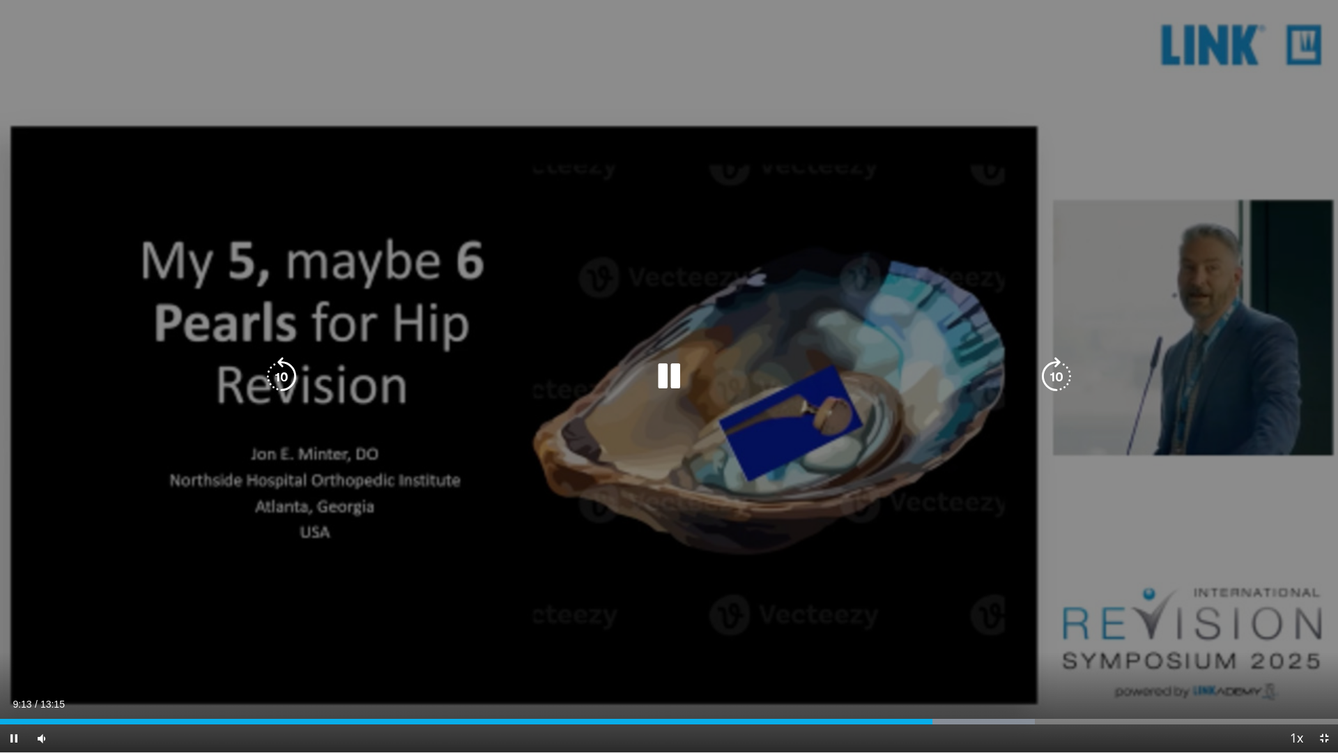
click at [680, 369] on icon "Video Player" at bounding box center [669, 376] width 39 height 39
click at [674, 369] on icon "Video Player" at bounding box center [669, 376] width 39 height 39
click at [668, 372] on icon "Video Player" at bounding box center [669, 376] width 39 height 39
click at [666, 381] on icon "Video Player" at bounding box center [669, 376] width 39 height 39
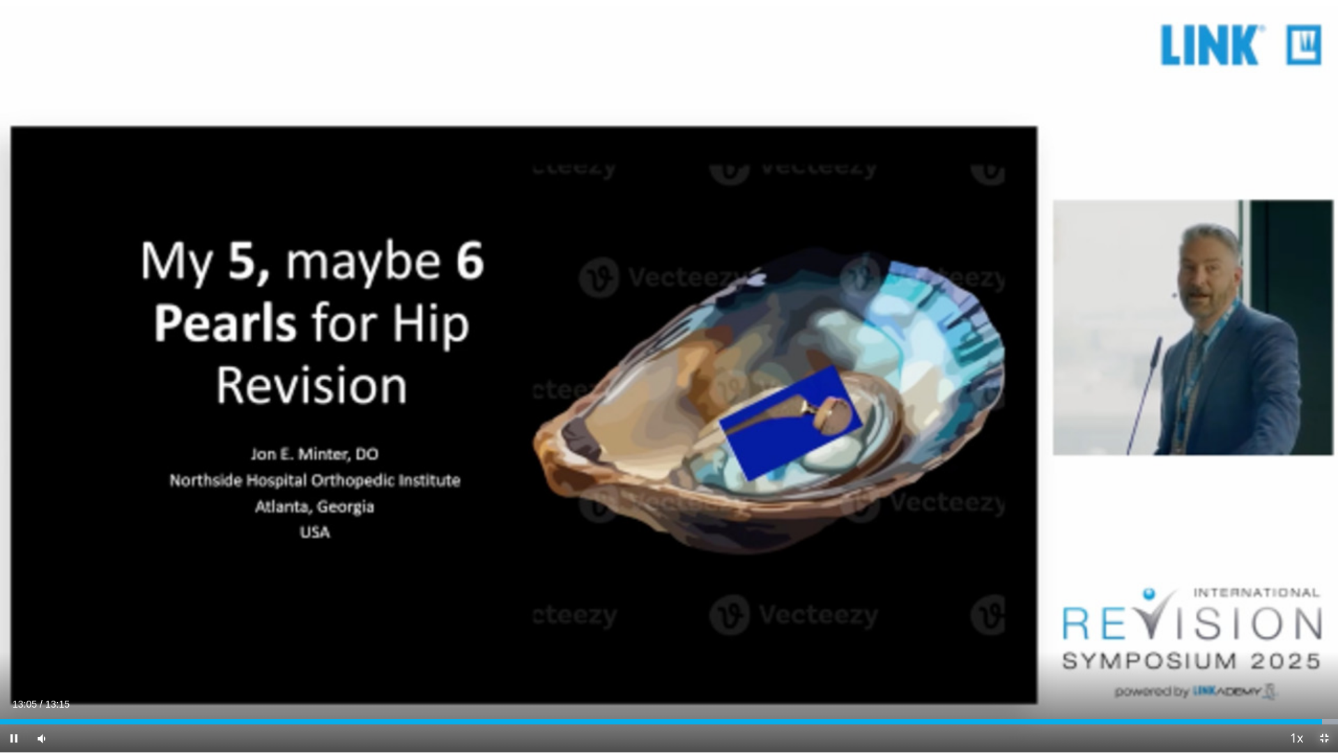
click at [1327, 664] on span "Video Player" at bounding box center [1325, 738] width 28 height 28
